Goal: Task Accomplishment & Management: Use online tool/utility

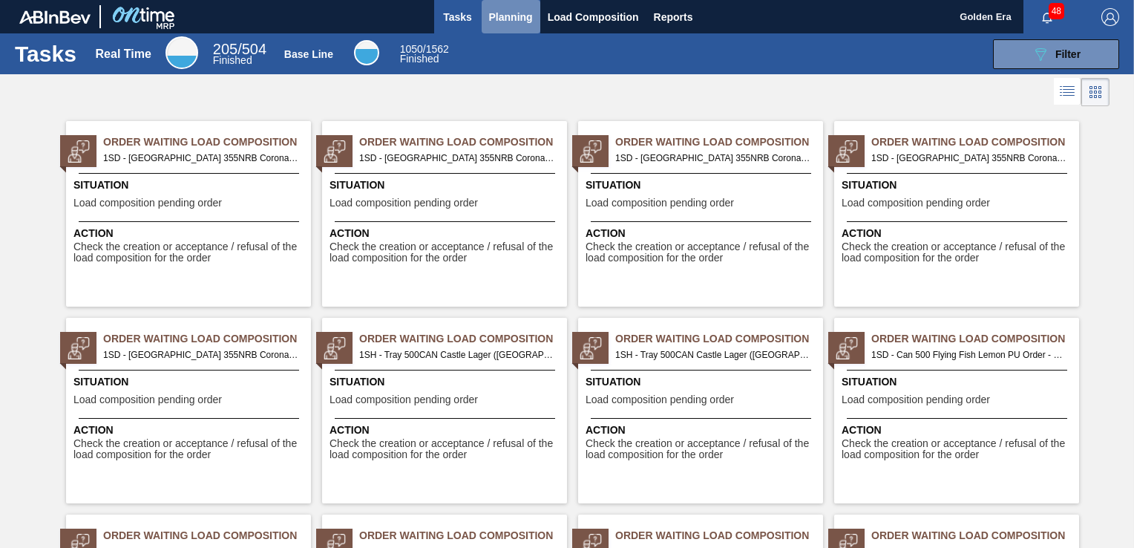
click at [490, 13] on span "Planning" at bounding box center [511, 17] width 44 height 18
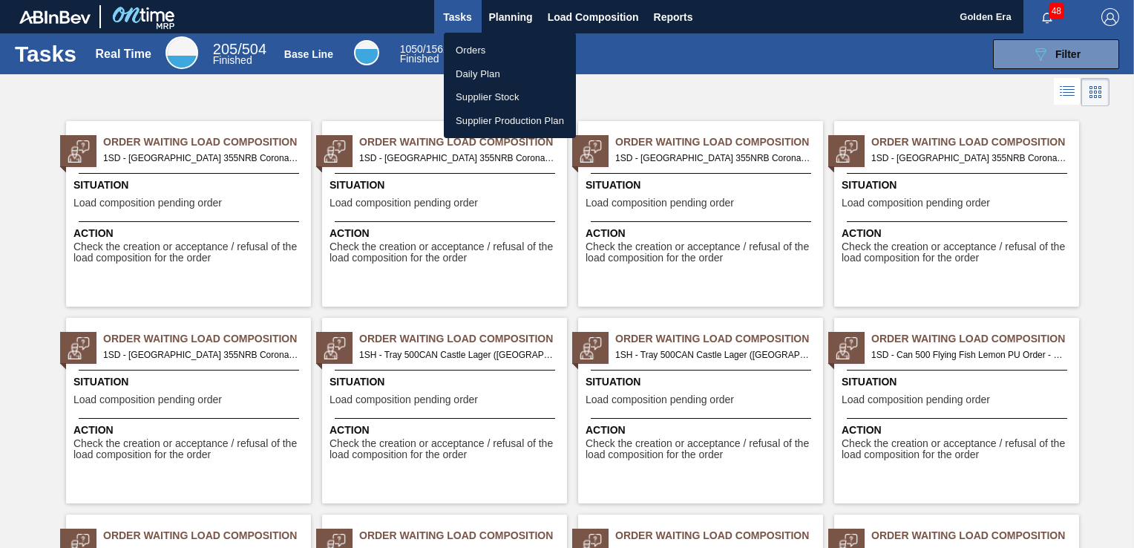
click at [488, 47] on li "Orders" at bounding box center [510, 51] width 132 height 24
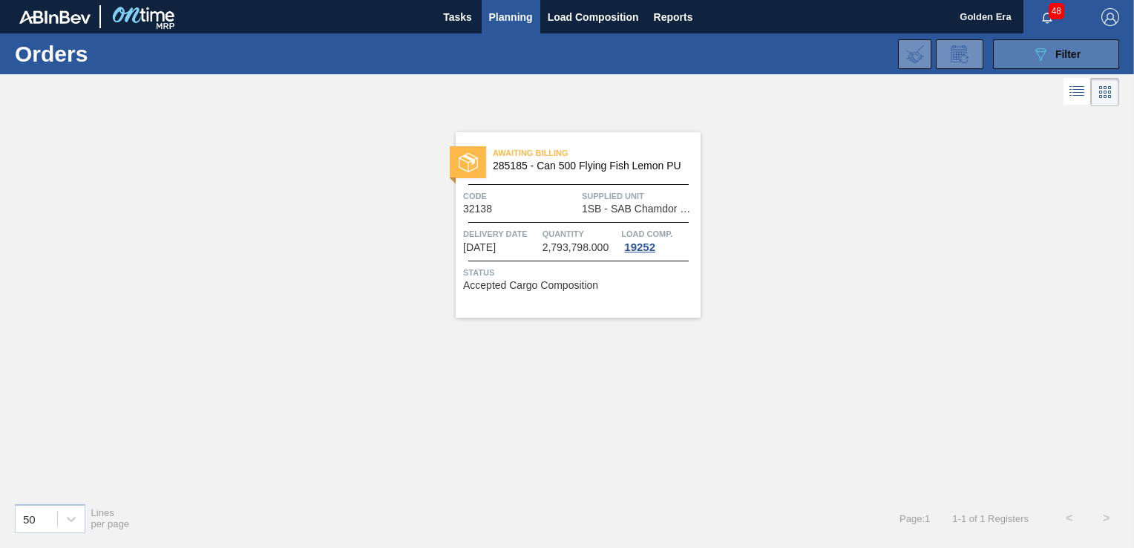
click at [1051, 50] on div "089F7B8B-B2A5-4AFE-B5C0-19BA573D28AC Filter" at bounding box center [1056, 54] width 49 height 18
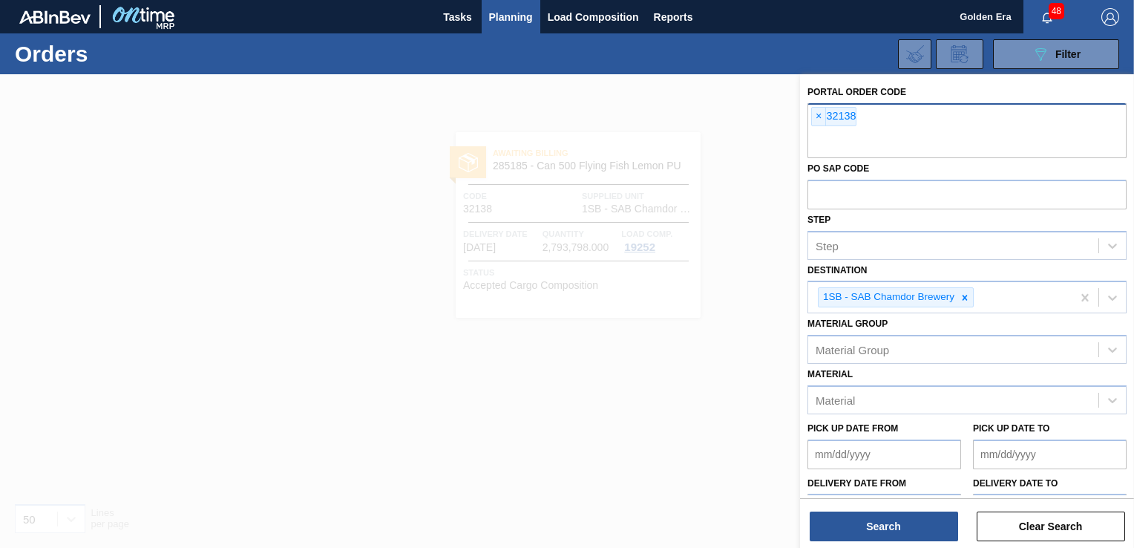
click at [818, 114] on span "×" at bounding box center [819, 117] width 14 height 18
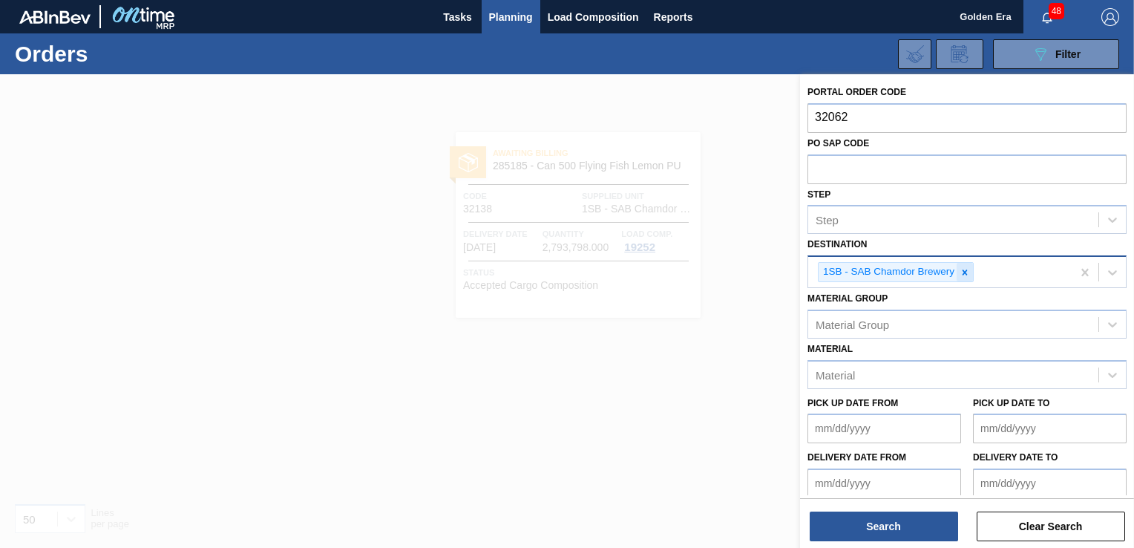
click at [968, 272] on icon at bounding box center [965, 272] width 10 height 10
type input "32062"
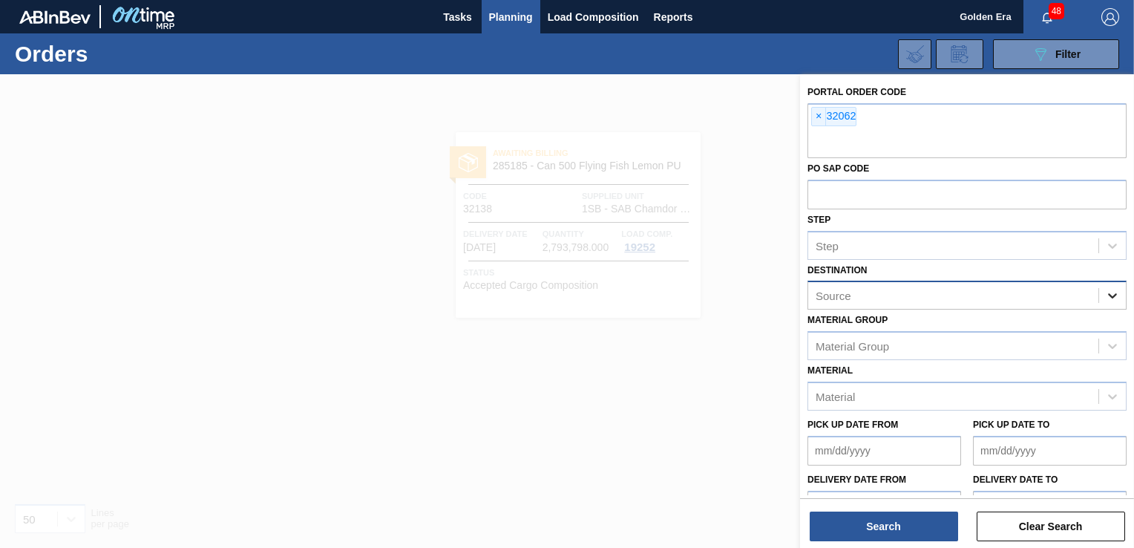
click at [1109, 292] on icon at bounding box center [1112, 295] width 15 height 15
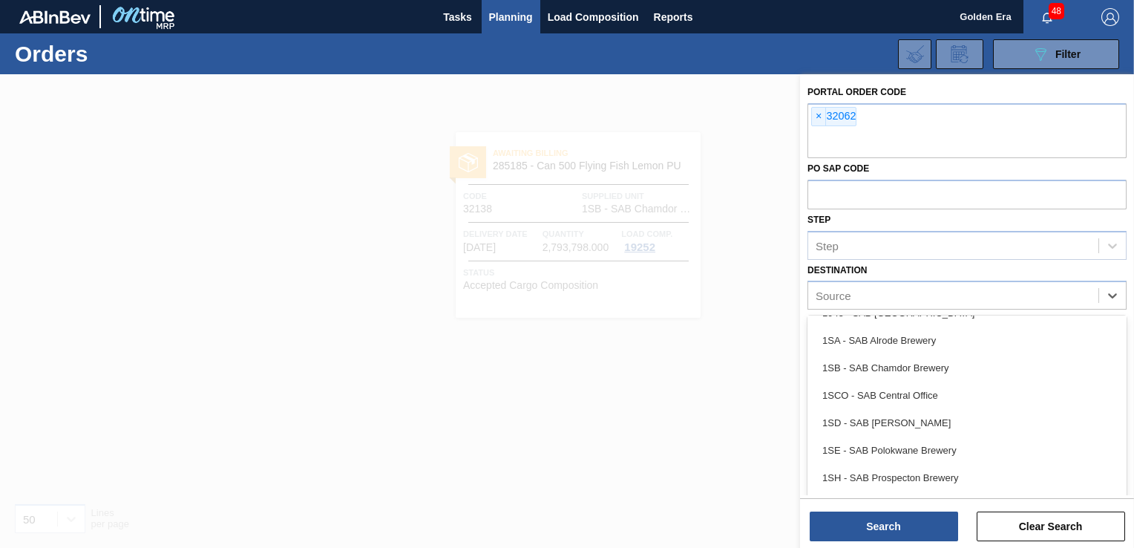
scroll to position [85, 0]
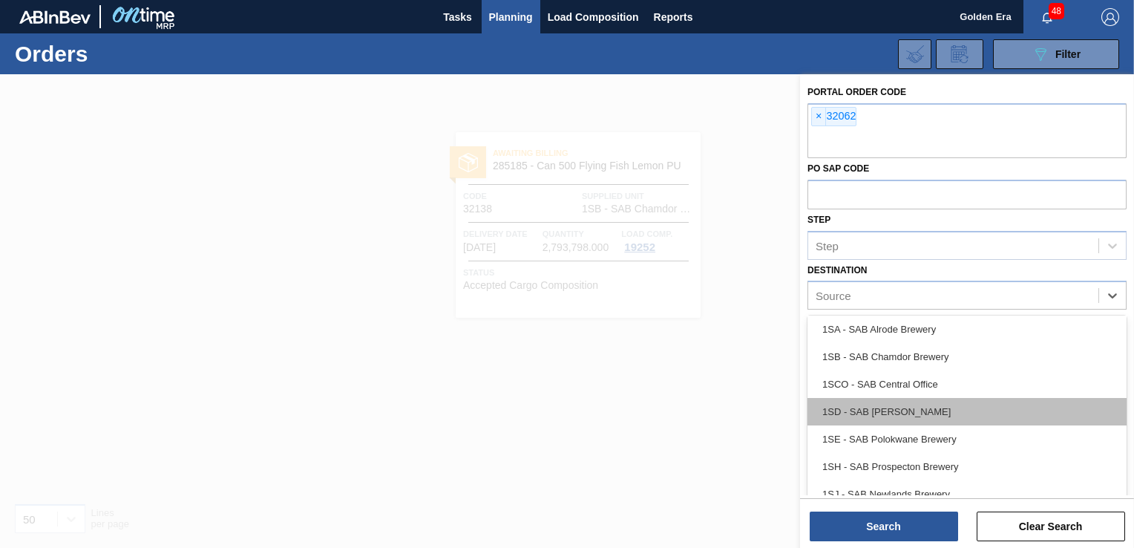
click at [1009, 404] on div "1SD - SAB [PERSON_NAME]" at bounding box center [966, 411] width 319 height 27
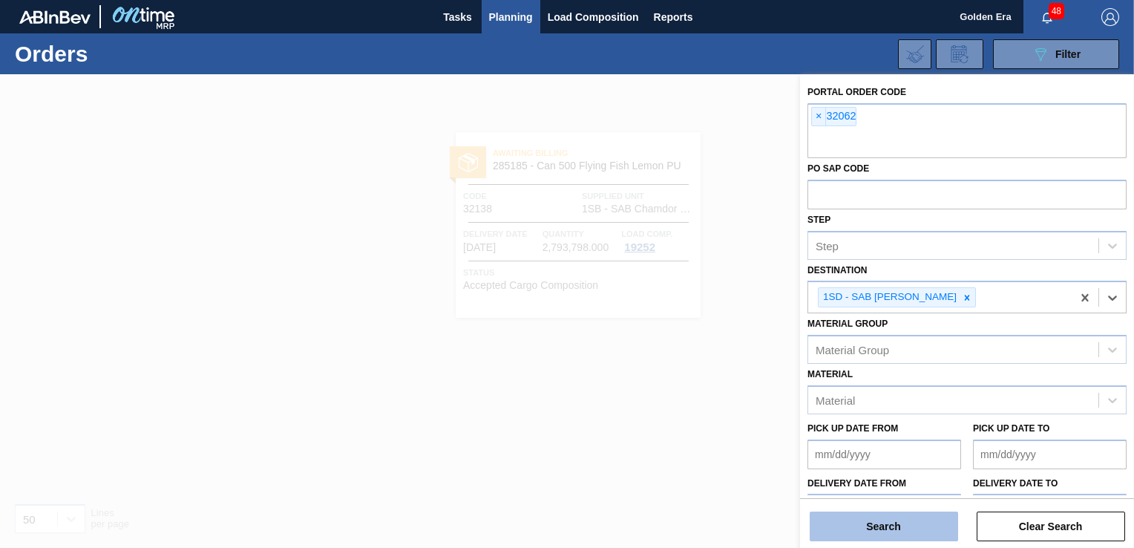
click at [911, 527] on button "Search" at bounding box center [884, 526] width 148 height 30
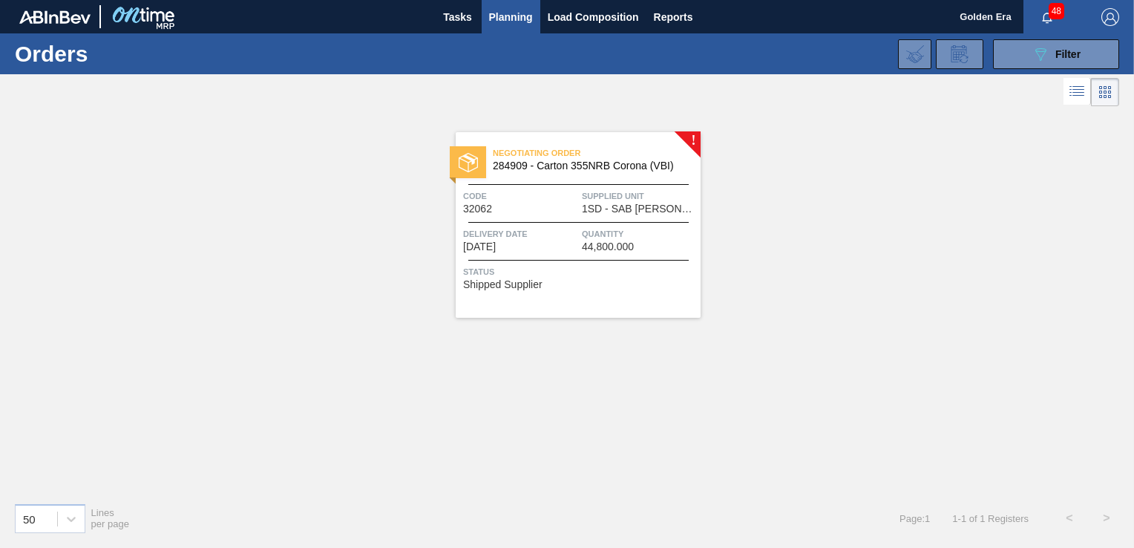
click at [629, 295] on div "Negotiating Order 284909 - [GEOGRAPHIC_DATA] 355NRB Corona (VBI) Code 32062 Sup…" at bounding box center [578, 225] width 245 height 186
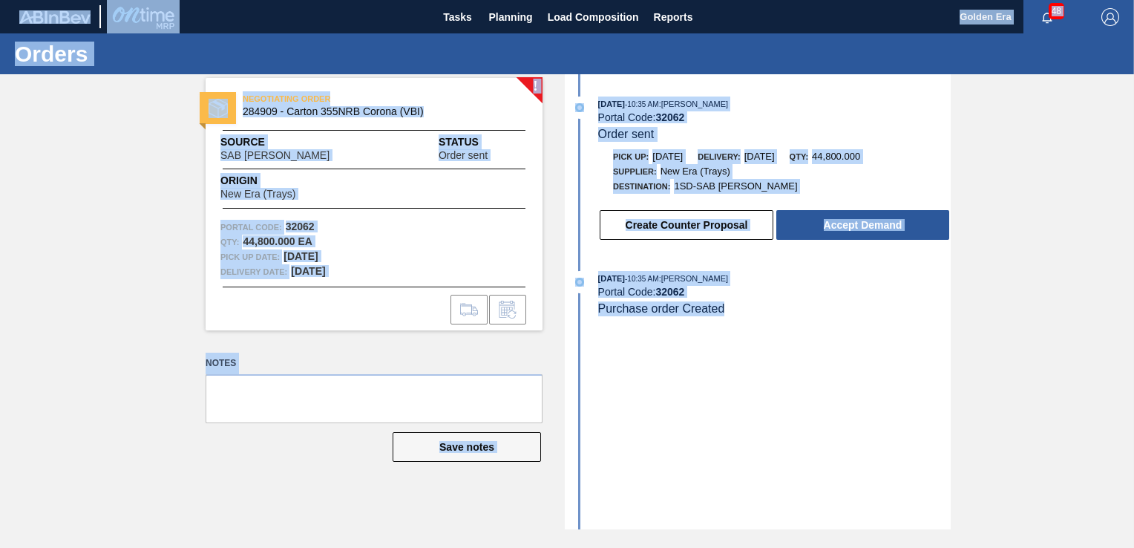
click at [825, 292] on div "Portal Code: 32062" at bounding box center [774, 292] width 353 height 12
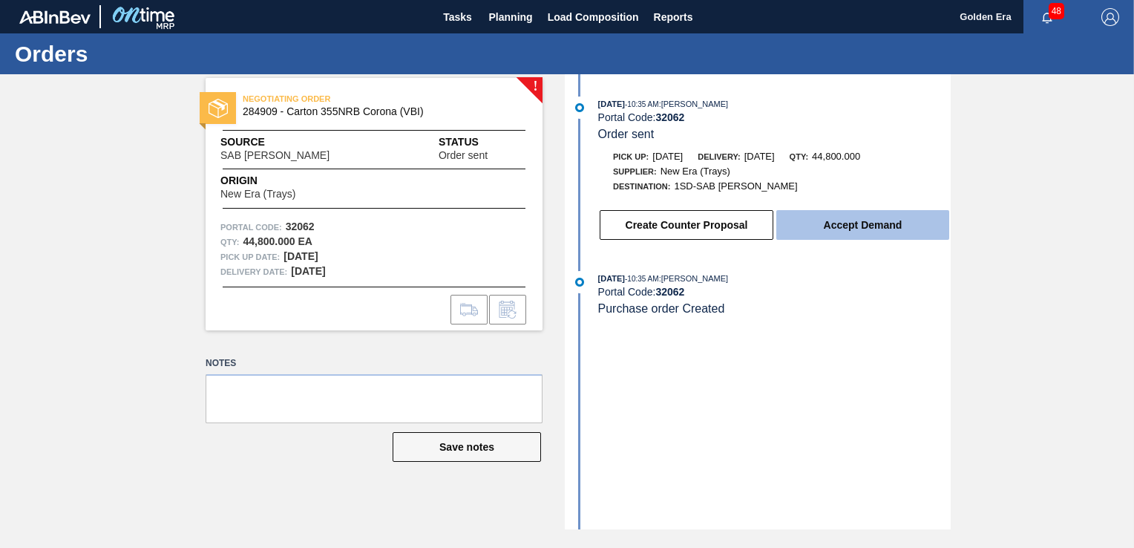
click at [873, 232] on button "Accept Demand" at bounding box center [862, 225] width 173 height 30
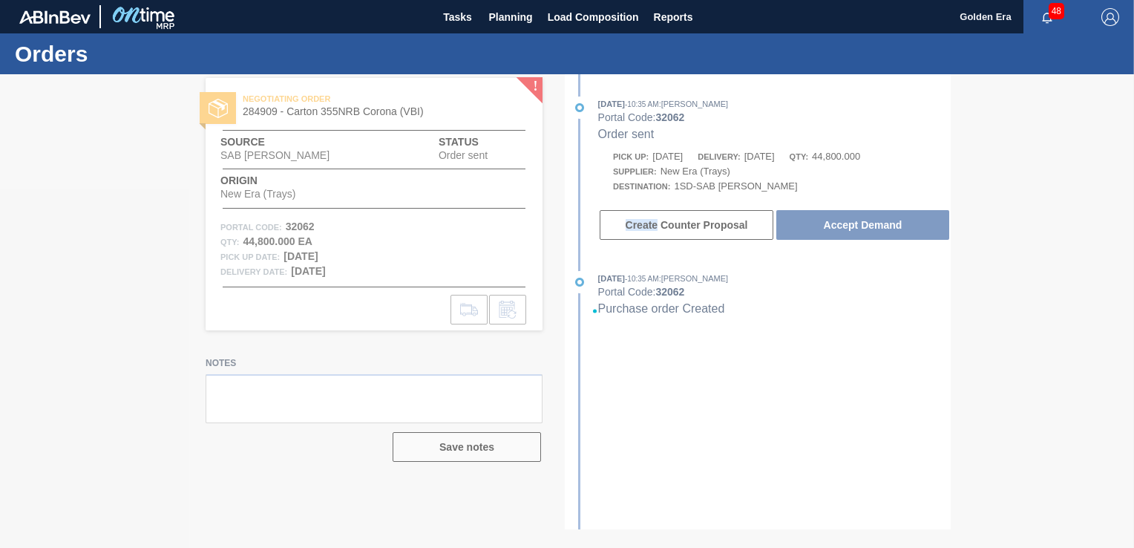
click at [875, 232] on div at bounding box center [567, 310] width 1134 height 473
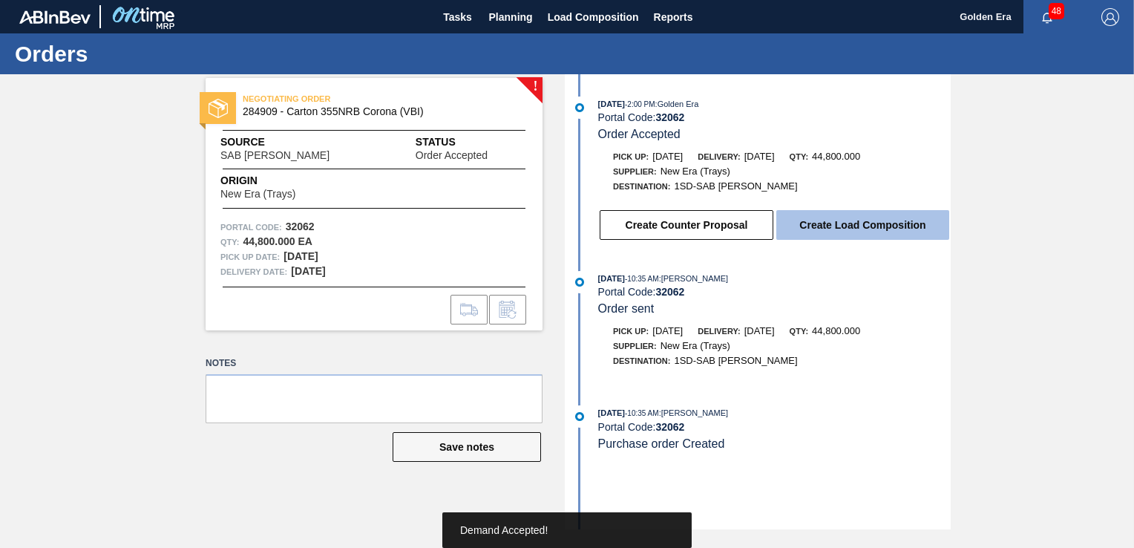
click at [875, 232] on button "Create Load Composition" at bounding box center [862, 225] width 173 height 30
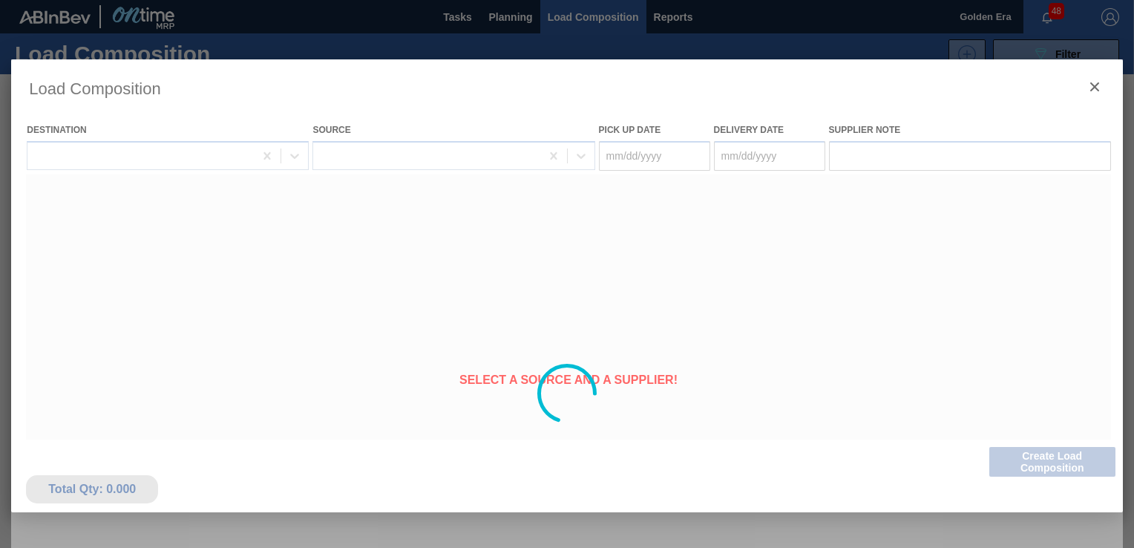
type Date "[DATE]"
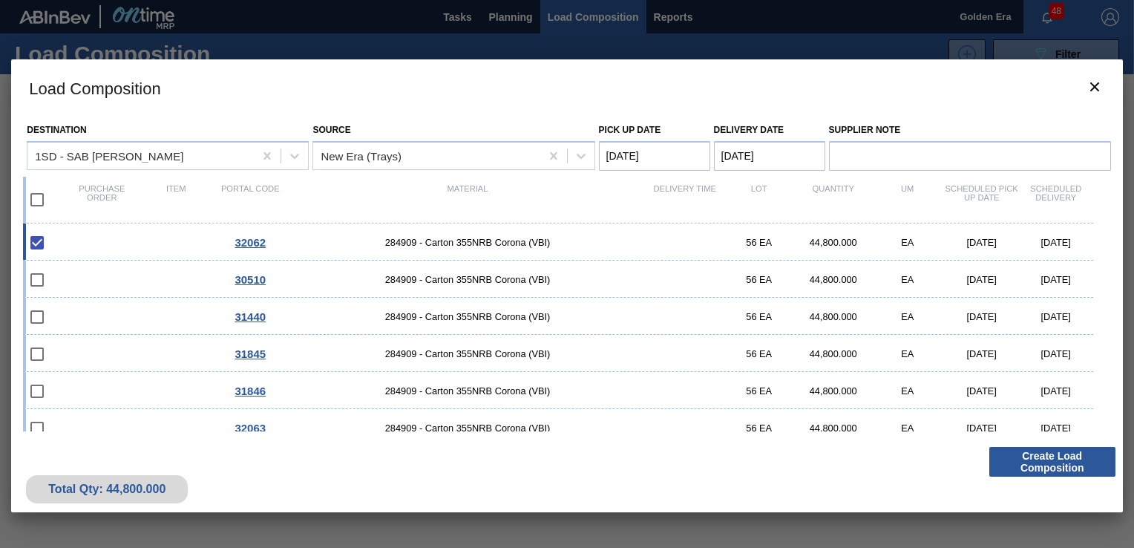
click at [1036, 453] on button "Create Load Composition" at bounding box center [1052, 462] width 126 height 30
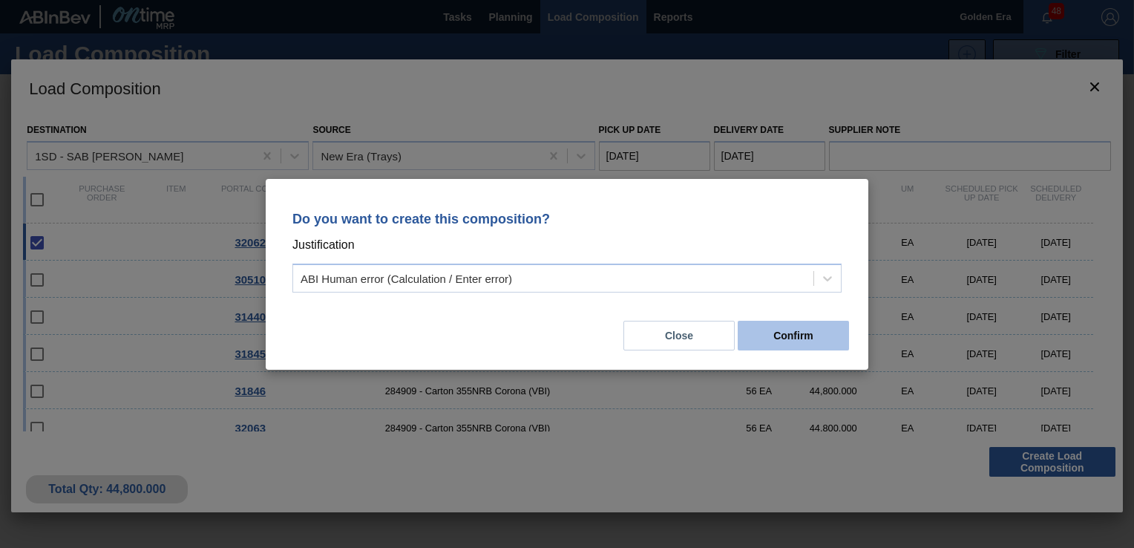
click at [793, 338] on button "Confirm" at bounding box center [793, 336] width 111 height 30
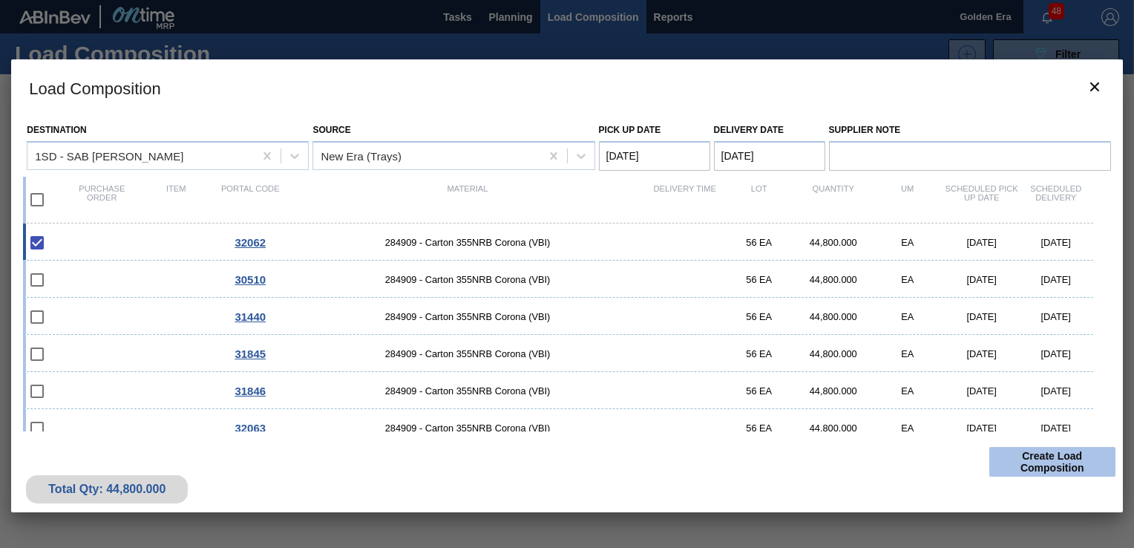
click at [1043, 460] on button "Create Load Composition" at bounding box center [1052, 462] width 126 height 30
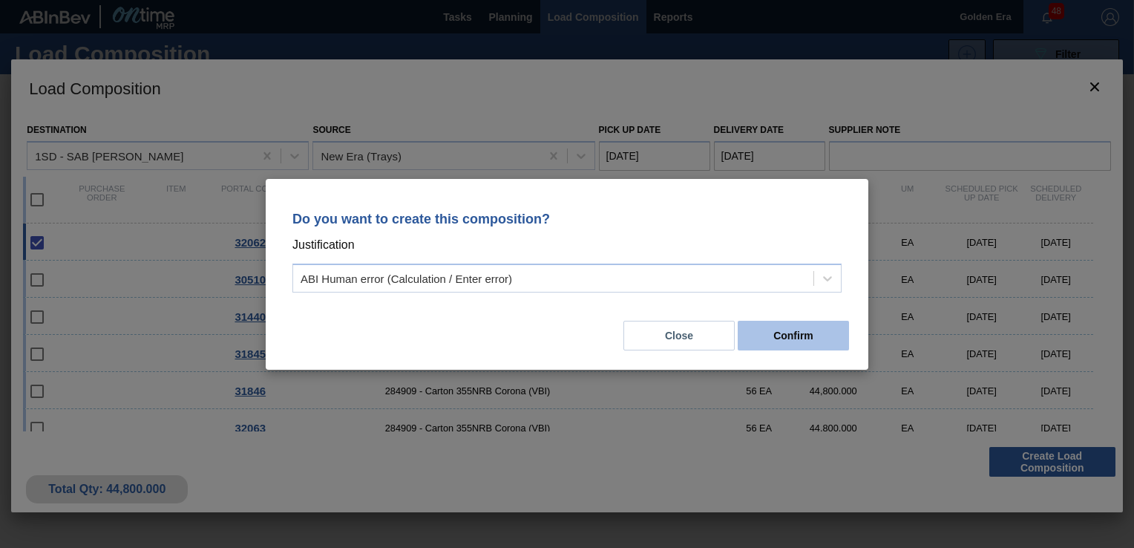
click at [802, 331] on button "Confirm" at bounding box center [793, 336] width 111 height 30
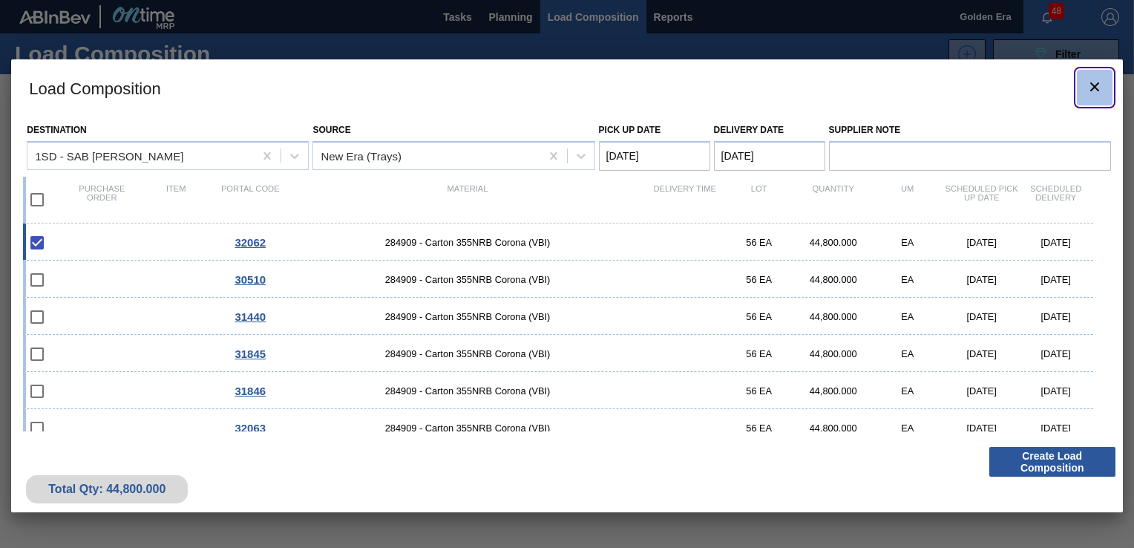
click at [1098, 83] on icon "botão de ícone" at bounding box center [1095, 87] width 18 height 18
